Goal: Complete application form

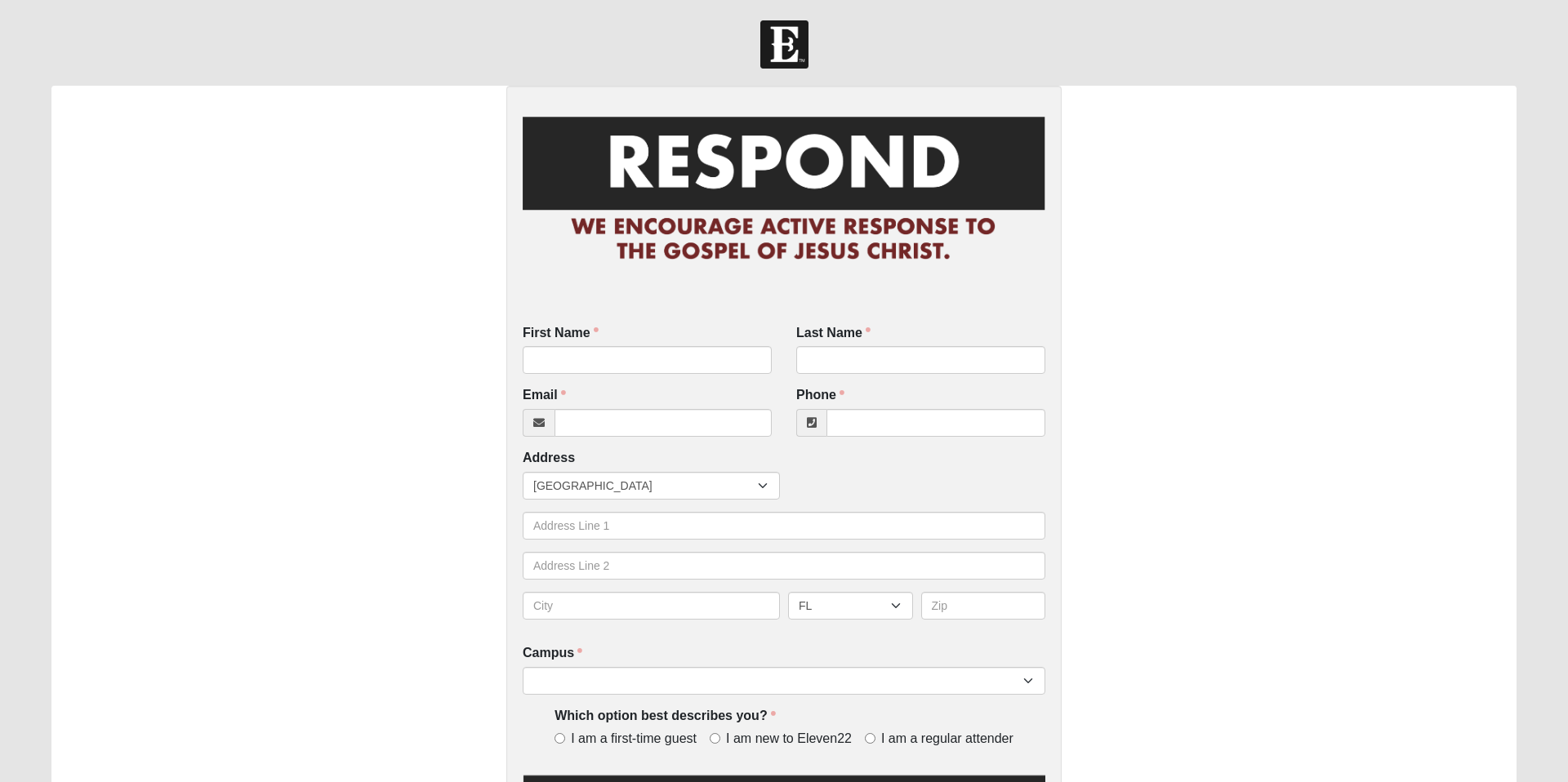
radio input "true"
